Goal: Task Accomplishment & Management: Use online tool/utility

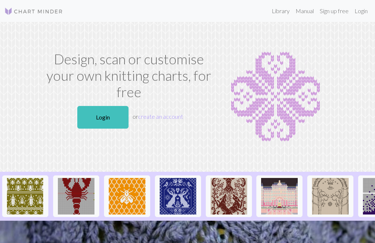
click at [364, 10] on link "Login" at bounding box center [360, 11] width 19 height 15
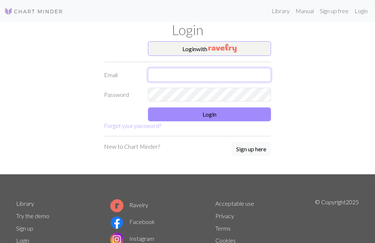
click at [259, 74] on input "text" at bounding box center [209, 75] width 123 height 14
type input "[EMAIL_ADDRESS][DOMAIN_NAME]"
click at [243, 121] on button "Login" at bounding box center [209, 115] width 123 height 14
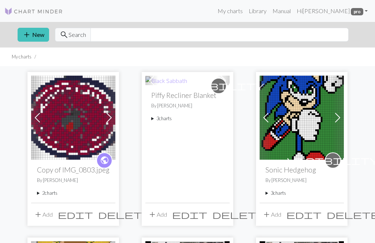
click at [48, 196] on summary "2 charts" at bounding box center [73, 193] width 72 height 7
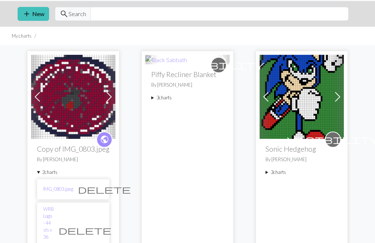
scroll to position [23, 0]
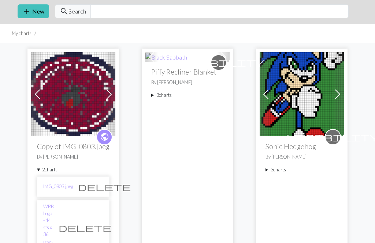
click at [54, 216] on link "WRB Logo - 44 sts x 36 rows v2" at bounding box center [48, 228] width 11 height 49
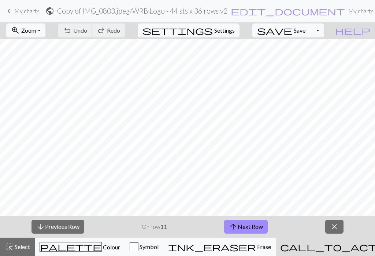
click at [36, 28] on span "Zoom" at bounding box center [28, 30] width 15 height 7
click at [62, 97] on button "100%" at bounding box center [36, 100] width 58 height 12
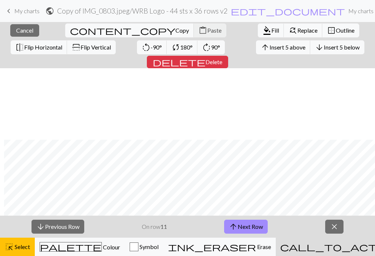
scroll to position [71, 4]
click at [22, 36] on button "close Cancel" at bounding box center [24, 30] width 29 height 12
click at [21, 31] on span "Cancel" at bounding box center [24, 30] width 17 height 7
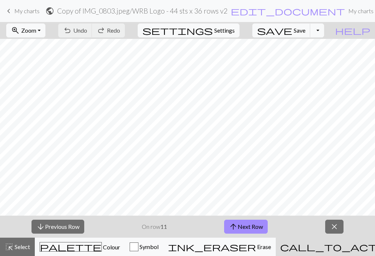
click at [256, 229] on button "arrow_upward Next Row" at bounding box center [246, 226] width 44 height 14
click at [305, 30] on span "Save" at bounding box center [300, 30] width 12 height 7
click at [41, 36] on button "zoom_in Zoom Zoom" at bounding box center [25, 30] width 39 height 14
click at [29, 111] on button "150%" at bounding box center [36, 111] width 58 height 12
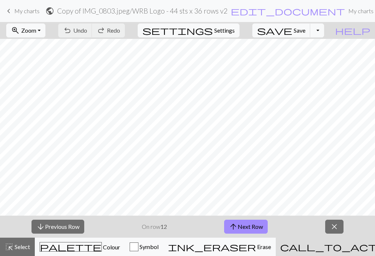
click at [36, 33] on span "Zoom" at bounding box center [28, 30] width 15 height 7
click at [22, 106] on button "150%" at bounding box center [36, 111] width 58 height 12
click at [38, 37] on button "zoom_in Zoom Zoom" at bounding box center [25, 30] width 39 height 14
click at [27, 95] on button "100%" at bounding box center [36, 100] width 58 height 12
